Goal: Task Accomplishment & Management: Use online tool/utility

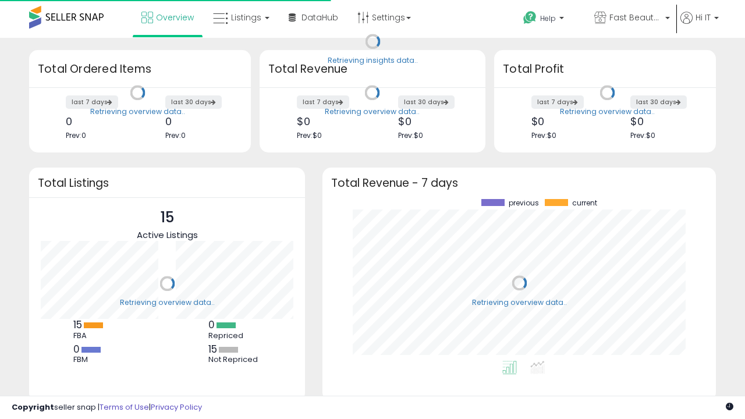
scroll to position [162, 370]
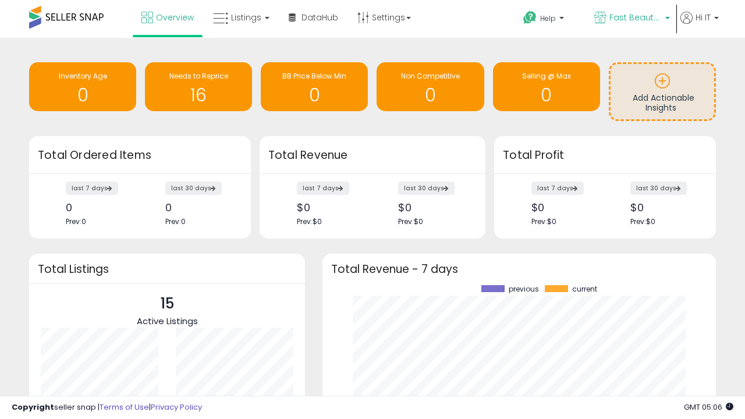
click at [631, 19] on span "Fast Beauty ([GEOGRAPHIC_DATA])" at bounding box center [635, 18] width 52 height 12
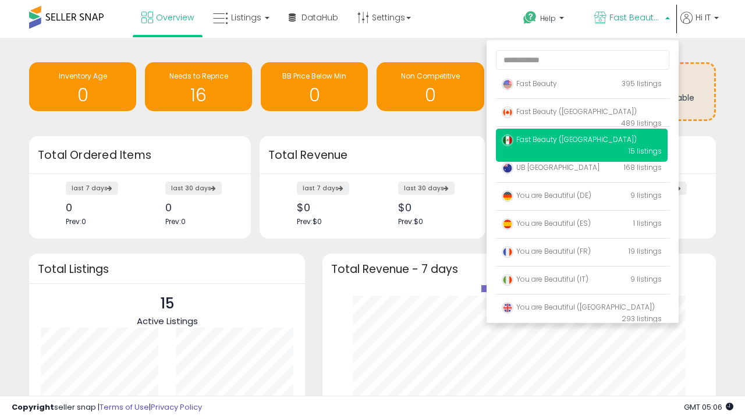
click at [581, 113] on span "Fast Beauty ([GEOGRAPHIC_DATA])" at bounding box center [569, 111] width 135 height 10
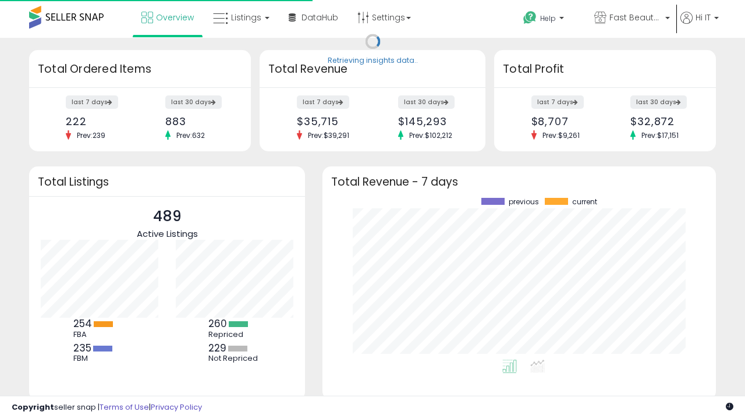
scroll to position [162, 370]
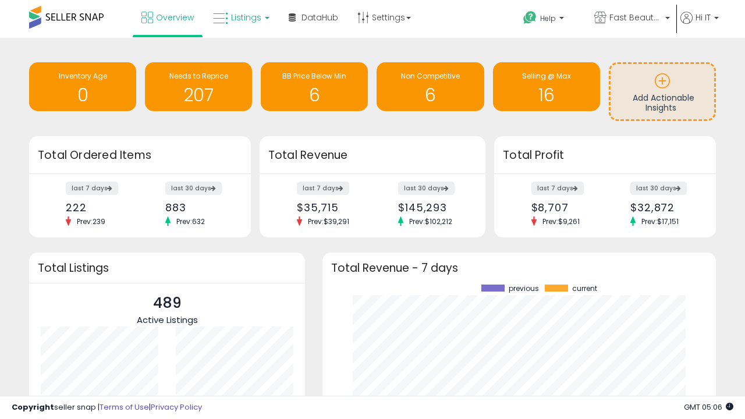
click at [240, 17] on span "Listings" at bounding box center [246, 18] width 30 height 12
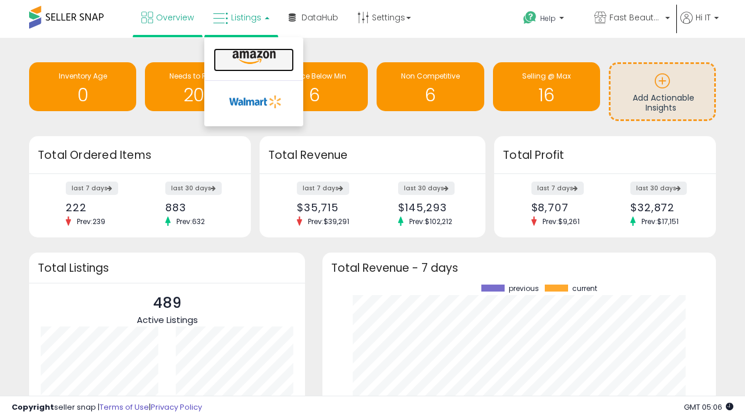
click at [253, 58] on icon at bounding box center [254, 57] width 51 height 15
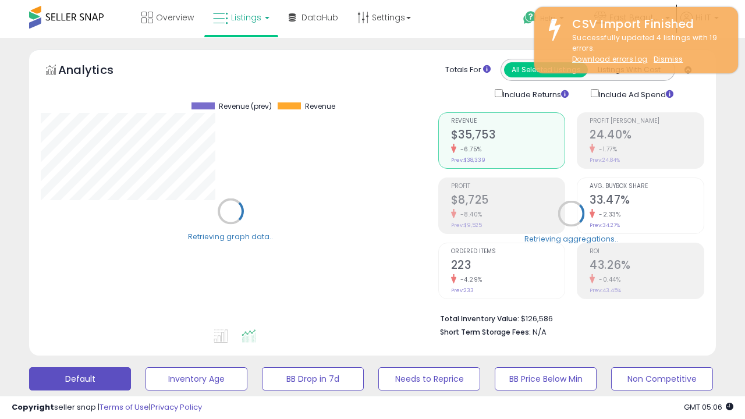
scroll to position [239, 397]
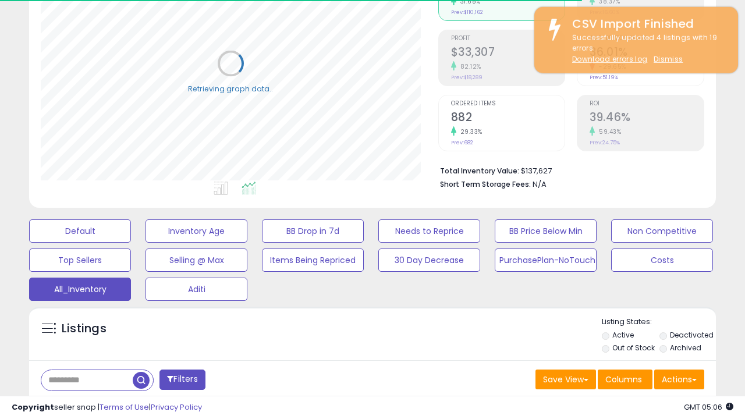
click at [83, 404] on span "Last 30 Days" at bounding box center [84, 410] width 51 height 12
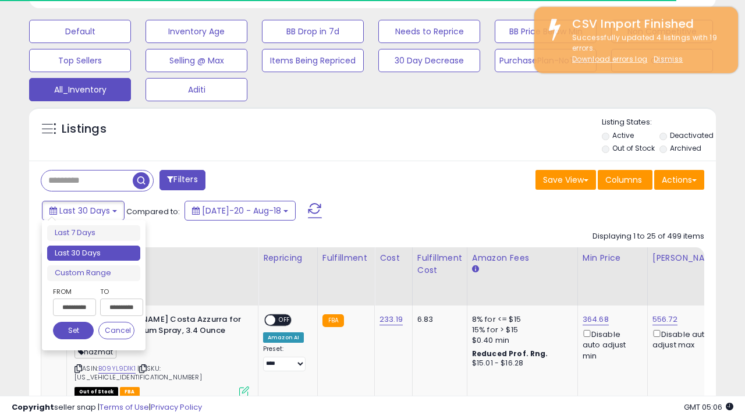
click at [94, 253] on li "Last 30 Days" at bounding box center [93, 254] width 93 height 16
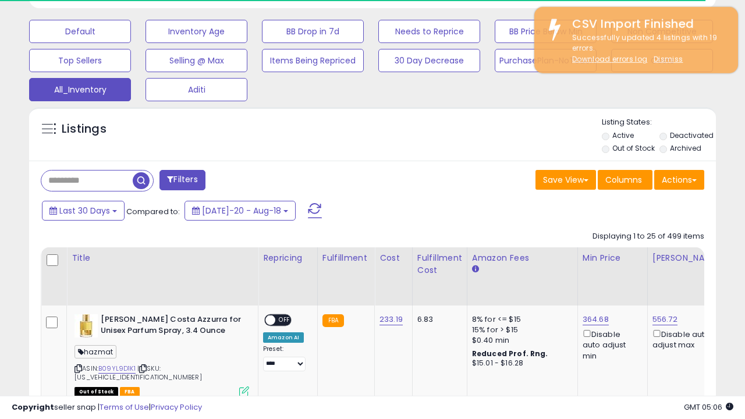
scroll to position [239, 397]
click at [679, 179] on button "Actions" at bounding box center [679, 180] width 50 height 20
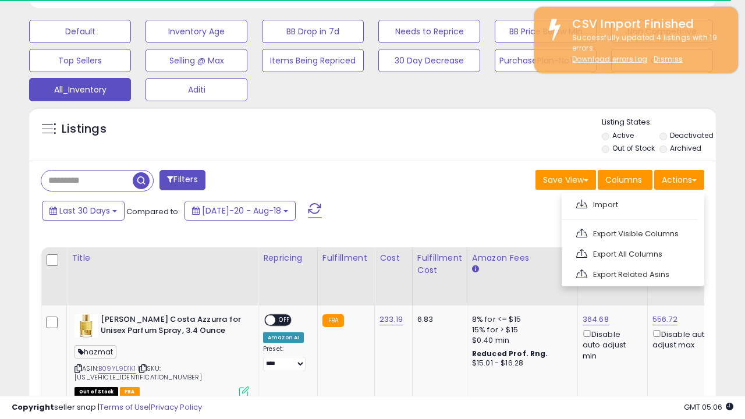
click at [631, 253] on link "Export All Columns" at bounding box center [631, 254] width 127 height 18
